Goal: Check status

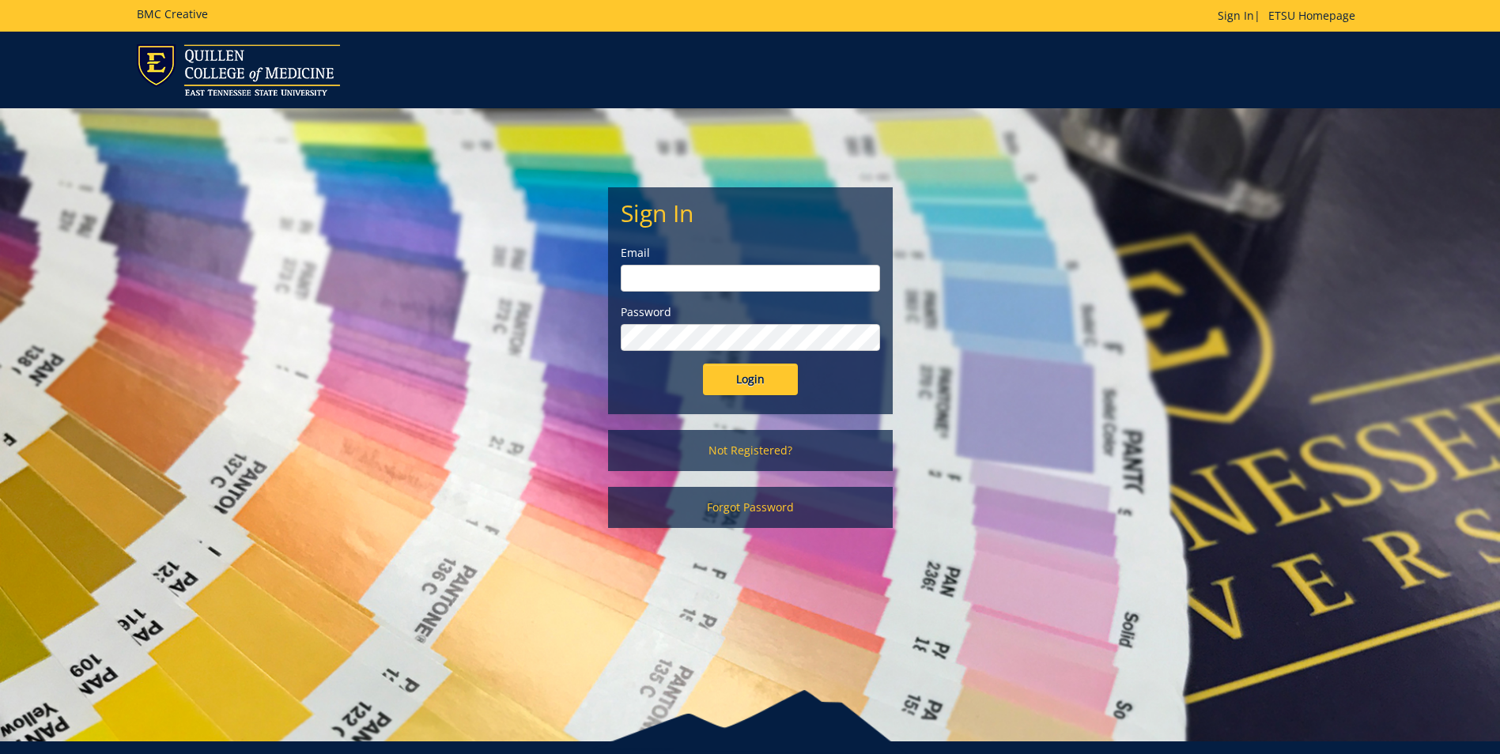
type input "woodringr@etsu.edu"
click at [745, 391] on input "Login" at bounding box center [750, 380] width 95 height 32
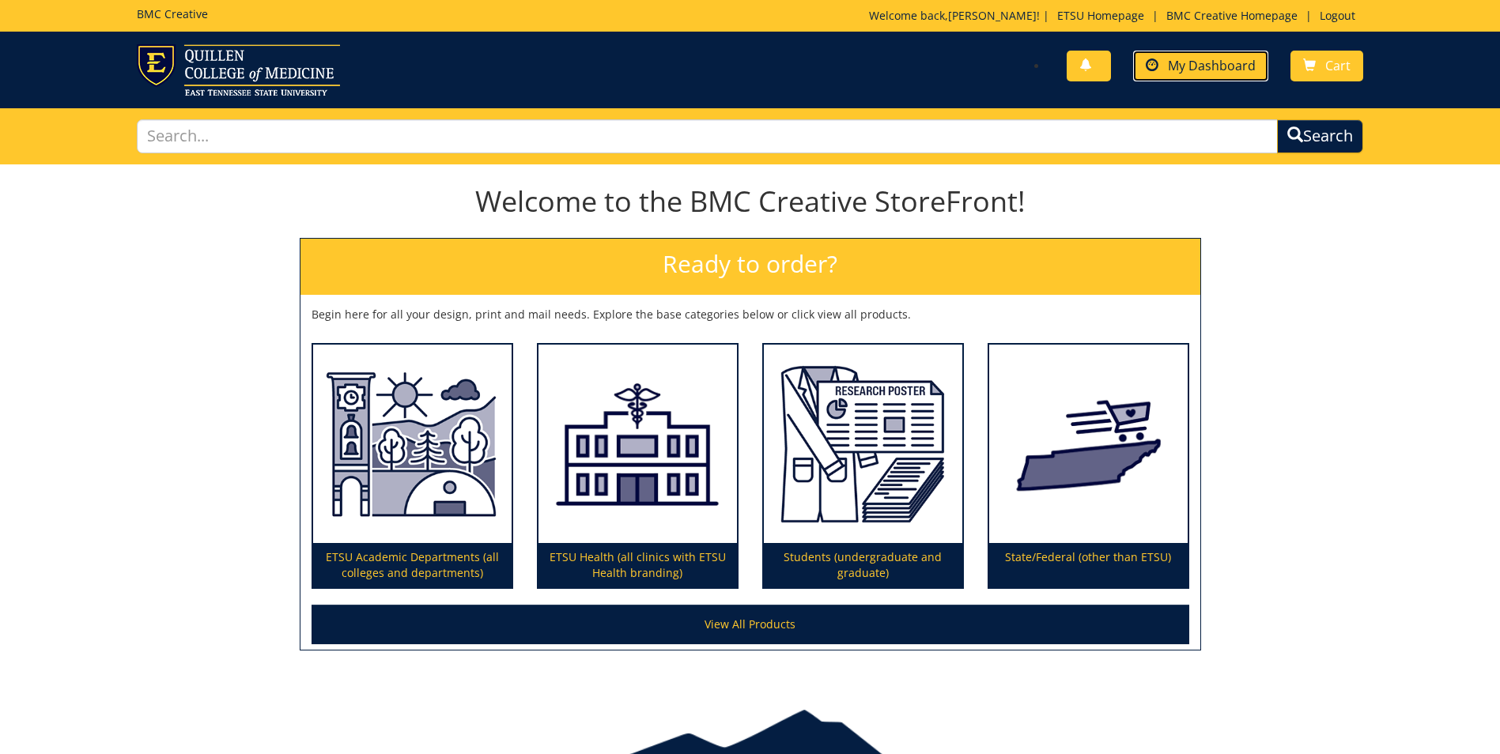
click at [1214, 60] on span "My Dashboard" at bounding box center [1212, 65] width 88 height 17
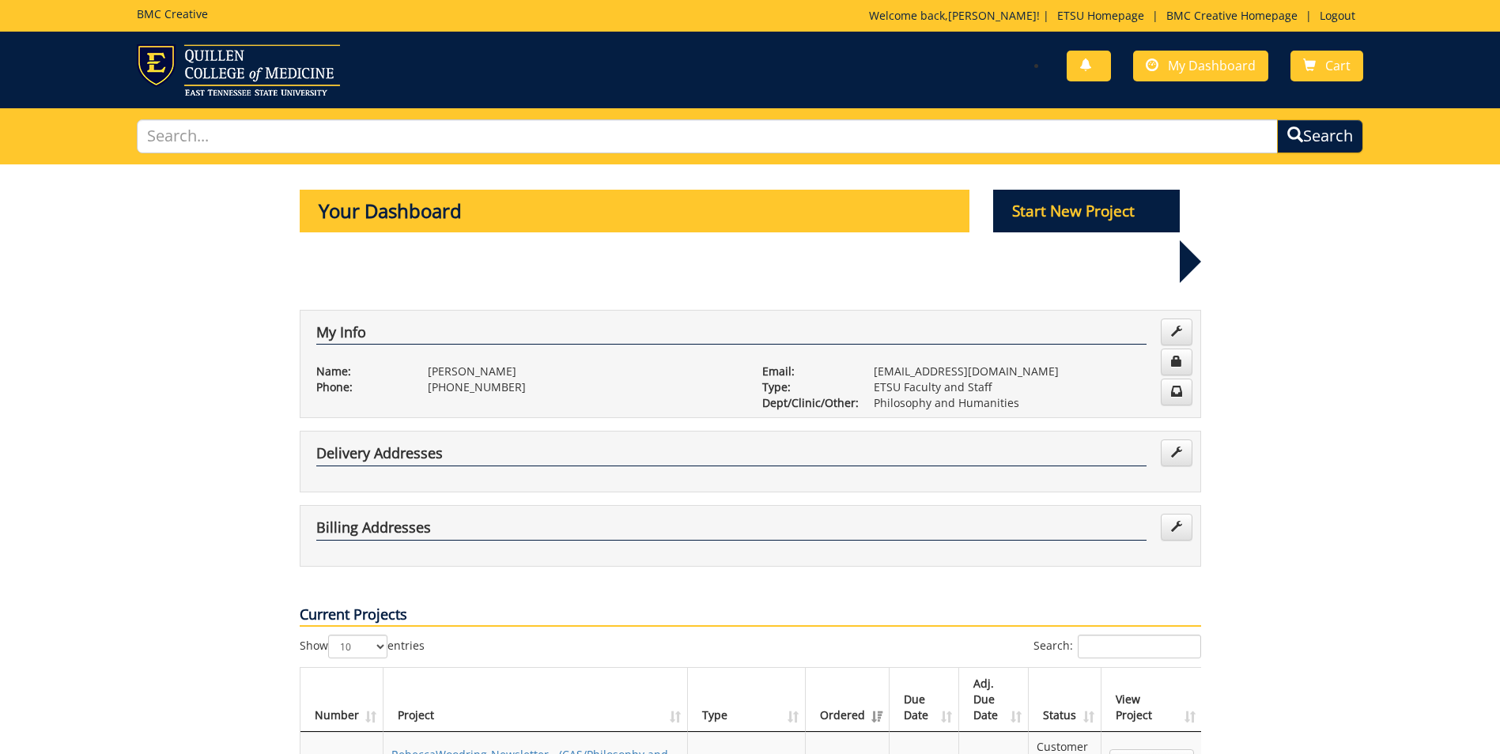
scroll to position [316, 0]
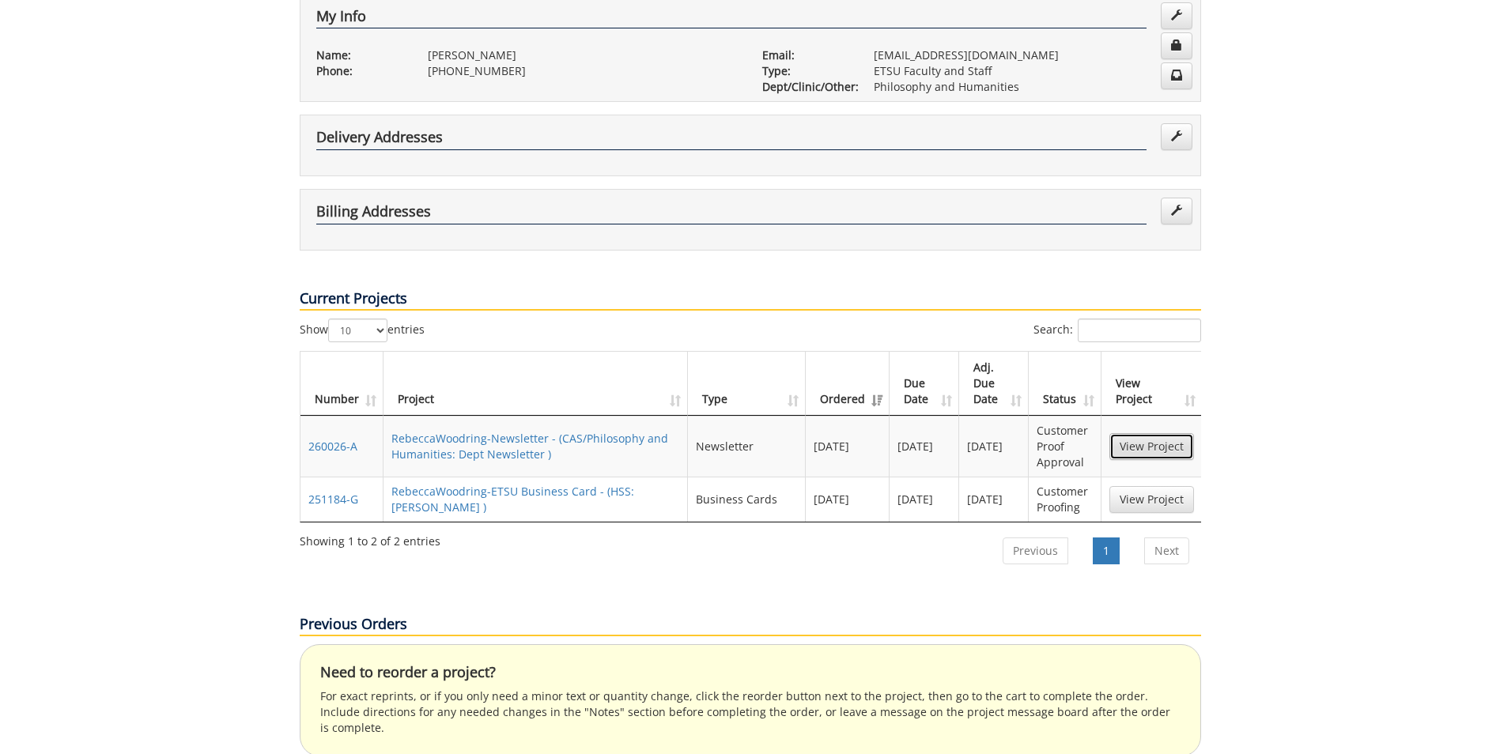
click at [1171, 433] on link "View Project" at bounding box center [1151, 446] width 85 height 27
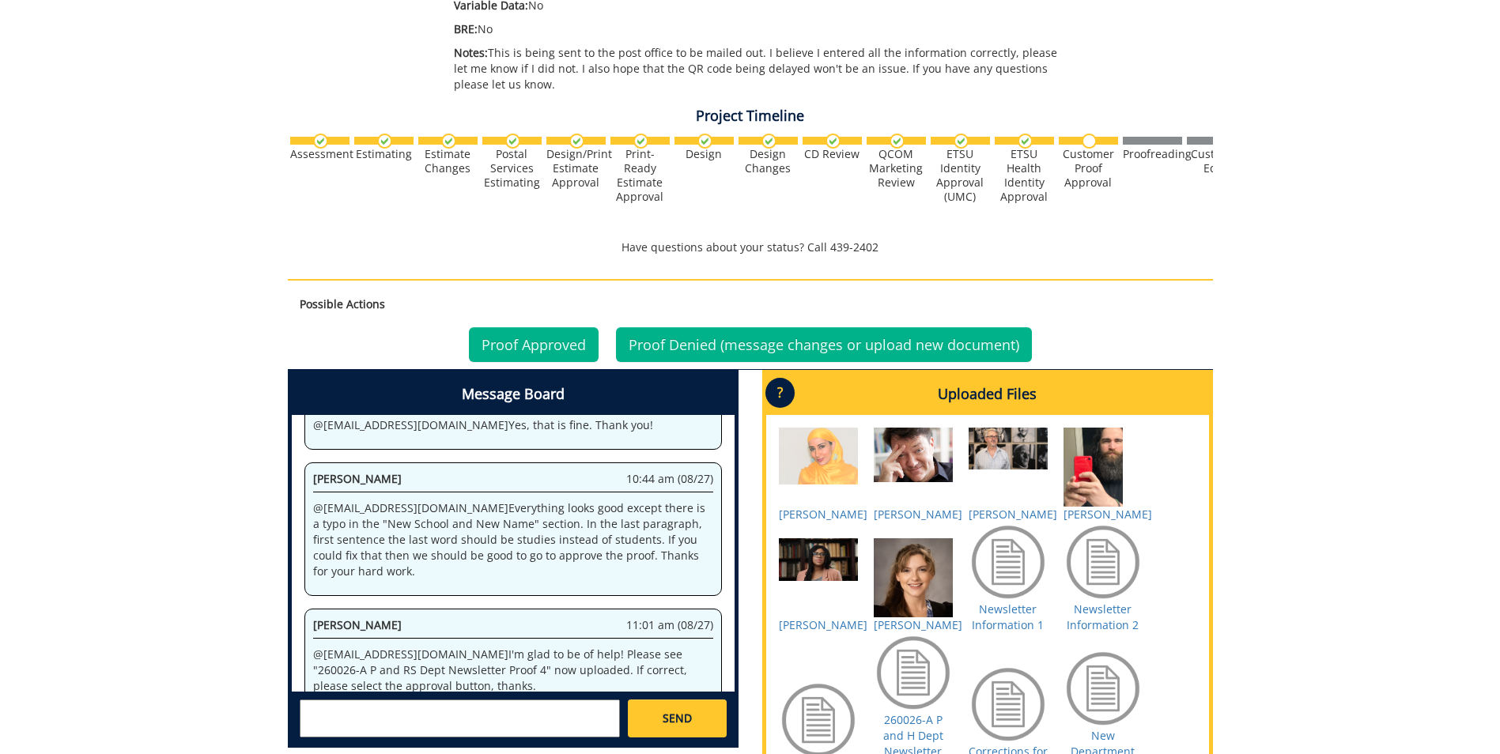
scroll to position [632, 0]
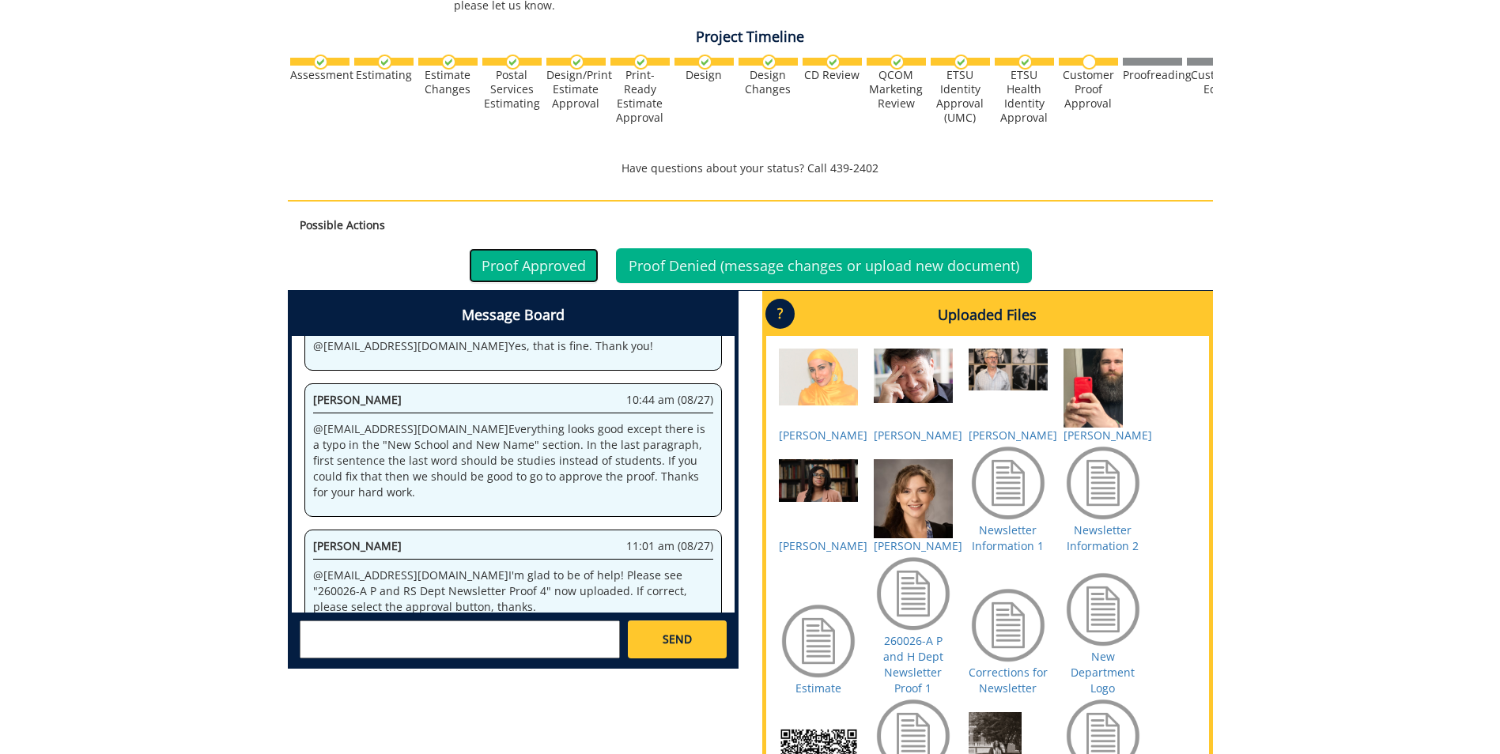
click at [524, 271] on link "Proof Approved" at bounding box center [534, 265] width 130 height 35
